Goal: Find contact information: Find contact information

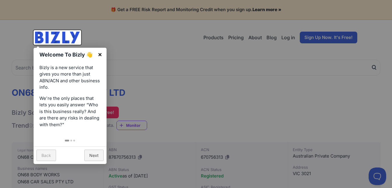
click at [99, 53] on link "×" at bounding box center [99, 54] width 13 height 13
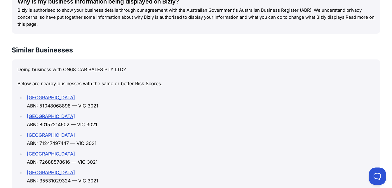
scroll to position [782, 0]
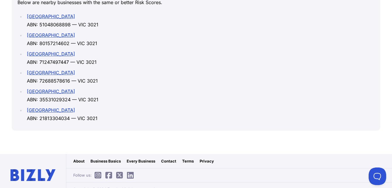
click at [164, 158] on link "Contact" at bounding box center [168, 161] width 15 height 6
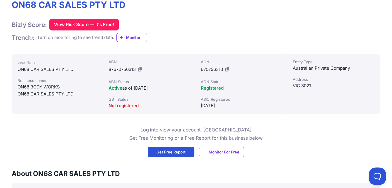
scroll to position [205, 0]
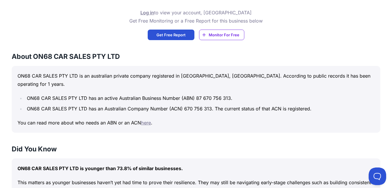
click at [148, 119] on link "here" at bounding box center [146, 122] width 10 height 6
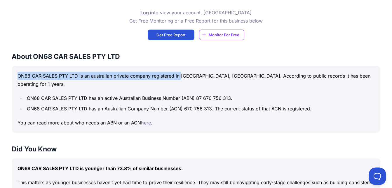
click at [180, 61] on div "About ON68 CAR SALES PTY LTD ON68 CAR SALES PTY LTD is an australian private co…" at bounding box center [196, 92] width 369 height 81
drag, startPoint x: 180, startPoint y: 61, endPoint x: 235, endPoint y: 57, distance: 55.7
click at [235, 57] on h3 "About ON68 CAR SALES PTY LTD" at bounding box center [196, 56] width 369 height 9
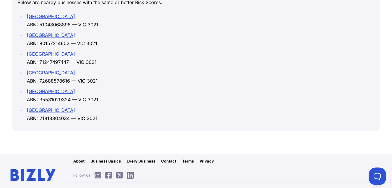
scroll to position [519, 0]
